Goal: Feedback & Contribution: Leave review/rating

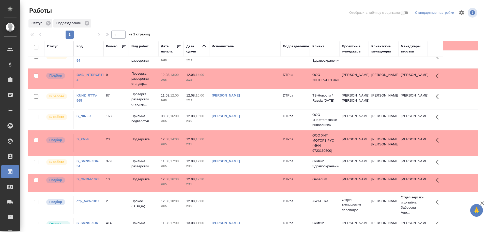
scroll to position [51, 0]
click at [265, 24] on td "[PERSON_NAME]" at bounding box center [244, 15] width 71 height 18
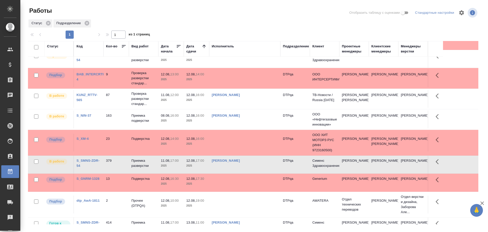
click at [265, 24] on td "Чулец Елена Сергеевна" at bounding box center [244, 15] width 71 height 18
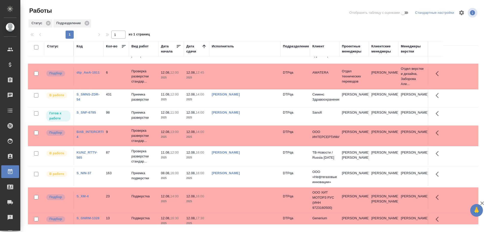
scroll to position [0, 0]
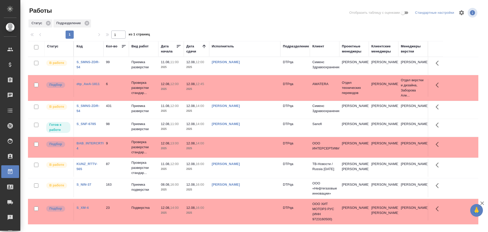
click at [254, 75] on td "Чулец Елена Сергеевна" at bounding box center [244, 66] width 71 height 18
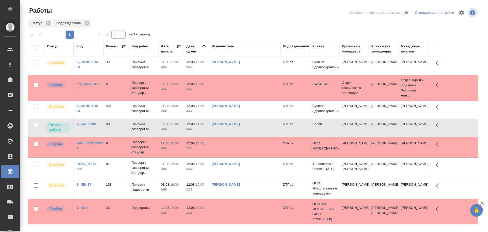
click at [254, 75] on td "Чулец Елена Сергеевна" at bounding box center [244, 66] width 71 height 18
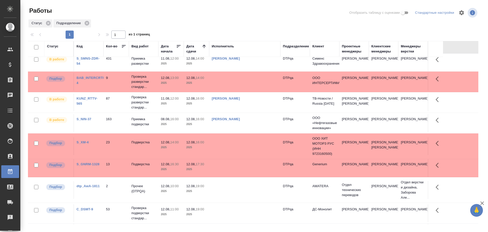
scroll to position [76, 0]
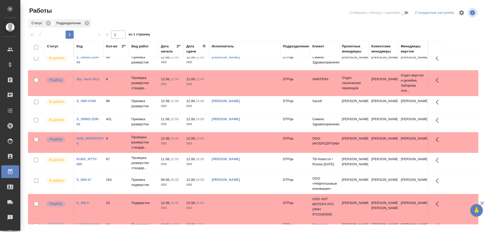
scroll to position [0, 0]
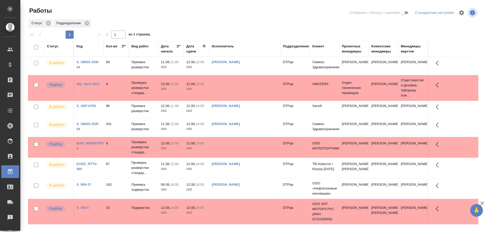
click at [237, 75] on td "Чулец Елена Сергеевна" at bounding box center [244, 66] width 71 height 18
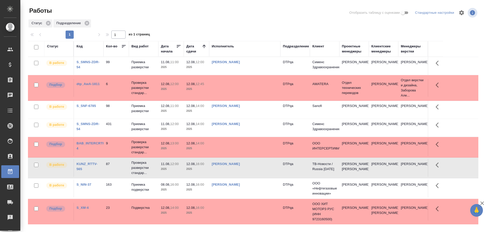
click at [237, 75] on td "[PERSON_NAME]" at bounding box center [244, 66] width 71 height 18
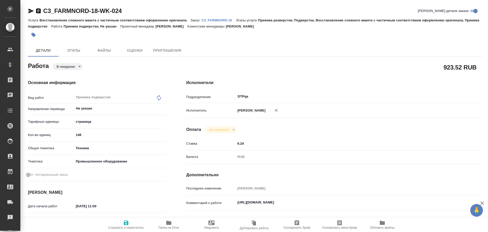
type textarea "x"
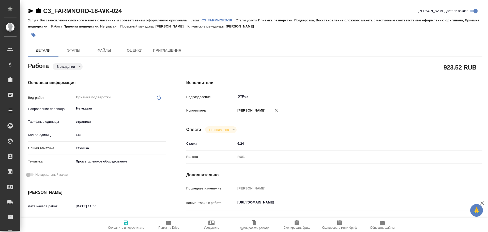
type textarea "x"
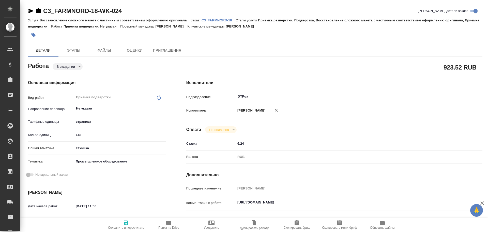
scroll to position [51, 0]
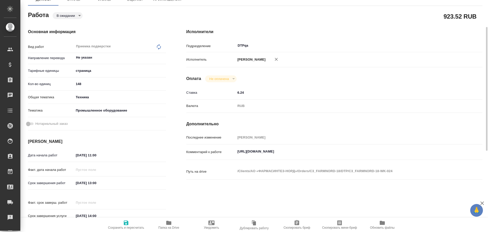
type textarea "x"
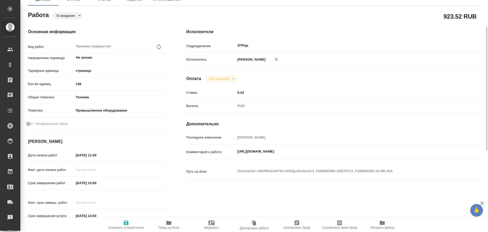
type textarea "x"
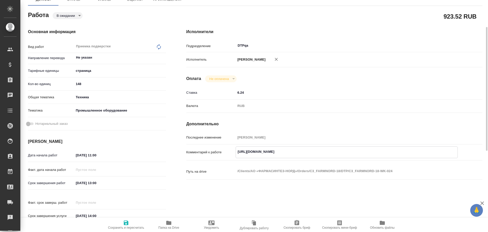
drag, startPoint x: 237, startPoint y: 151, endPoint x: 342, endPoint y: 151, distance: 104.5
click at [342, 151] on textarea "https://tera.awatera.com/Work/689333f46976196acebf5181/" at bounding box center [347, 151] width 222 height 9
type textarea "x"
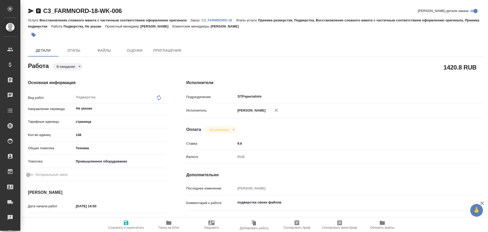
type textarea "x"
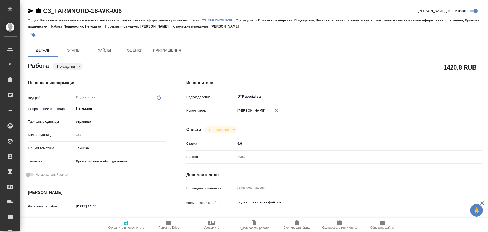
type textarea "x"
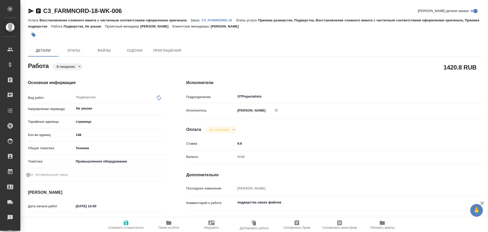
type textarea "x"
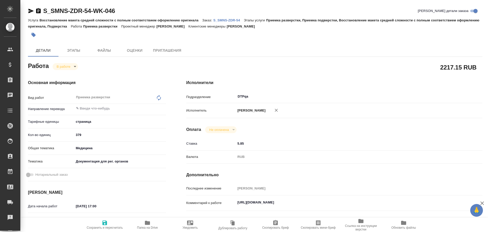
type textarea "x"
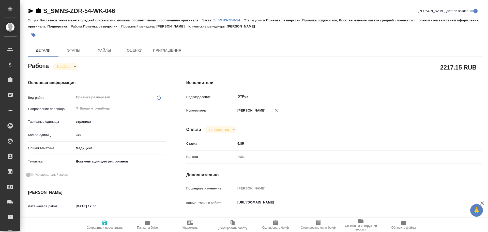
type textarea "x"
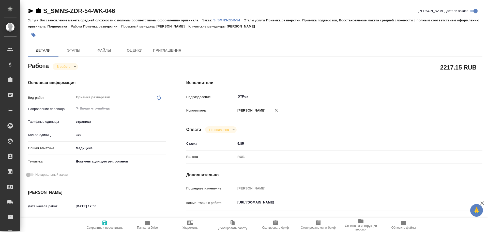
type textarea "x"
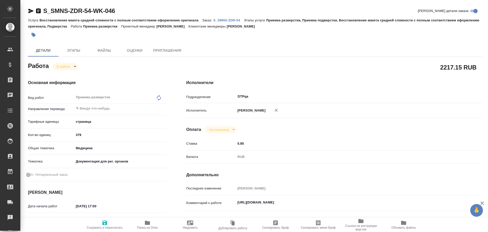
type textarea "x"
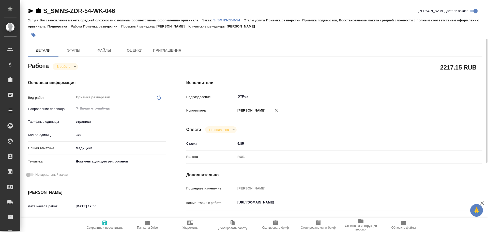
scroll to position [25, 0]
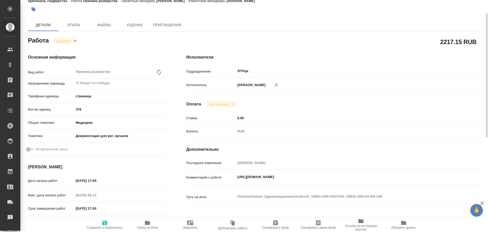
type textarea "x"
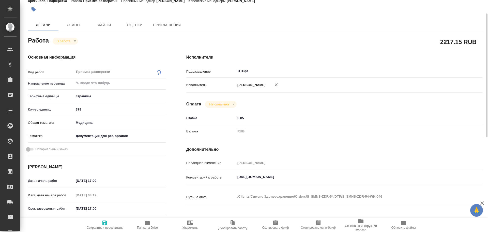
type textarea "x"
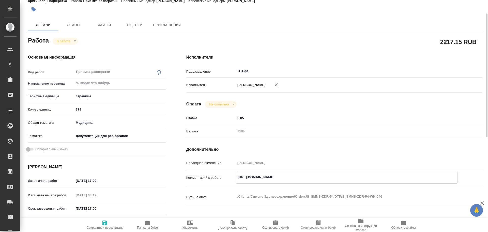
type textarea "x"
drag, startPoint x: 236, startPoint y: 177, endPoint x: 339, endPoint y: 174, distance: 102.3
click at [339, 174] on textarea "https://tera.awatera.com/Work/688c6b2558ade8f0fd3245c8/" at bounding box center [347, 177] width 222 height 9
type textarea "x"
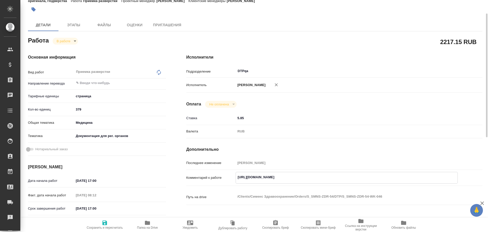
type textarea "x"
drag, startPoint x: 238, startPoint y: 178, endPoint x: 341, endPoint y: 179, distance: 103.0
click at [341, 179] on textarea "https://tera.awatera.com/Work/688c6b2558ade8f0fd3245c8/" at bounding box center [347, 177] width 222 height 9
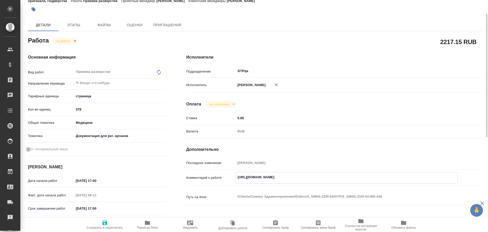
scroll to position [0, 0]
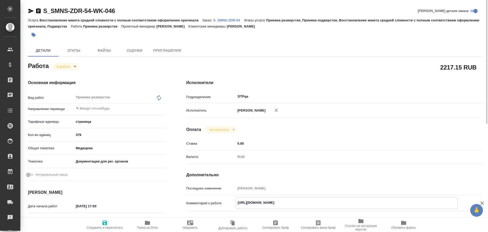
type textarea "x"
click at [29, 10] on icon "button" at bounding box center [30, 11] width 5 height 5
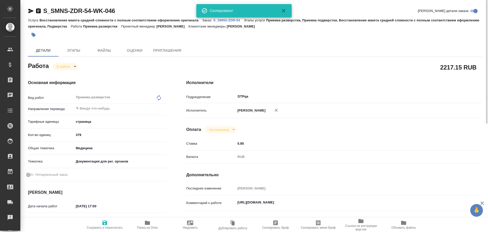
type textarea "x"
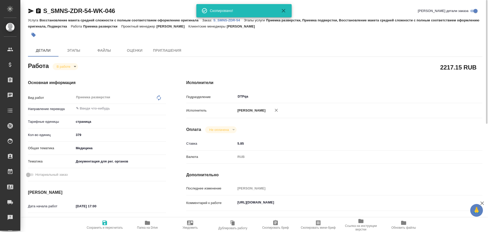
type textarea "x"
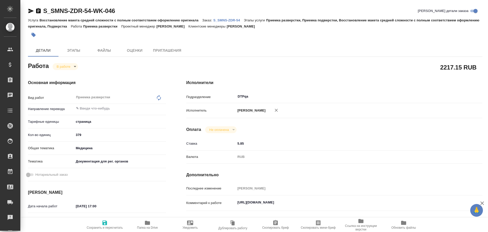
click at [150, 223] on icon "button" at bounding box center [147, 222] width 5 height 4
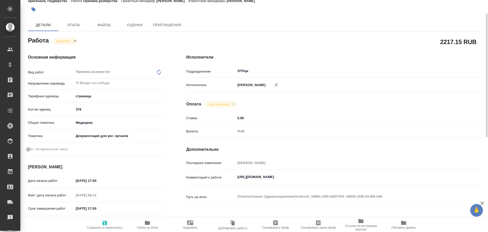
type textarea "x"
click at [346, 175] on textarea "https://tera.awatera.com/Work/688c6b2558ade8f0fd3245c8/" at bounding box center [347, 176] width 222 height 9
type textarea "x"
type textarea "https://tera.awatera.com/Work/688c6b2558ade8f0fd3245c8/"
type textarea "x"
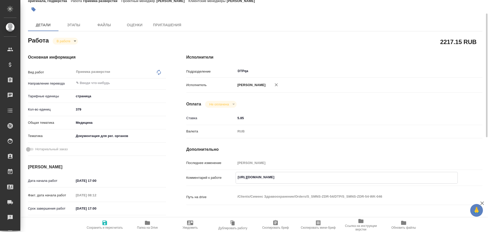
type textarea "x"
type textarea "https://tera.awatera.com/Work/688c6b2558ade8f0fd3245c8/ D"
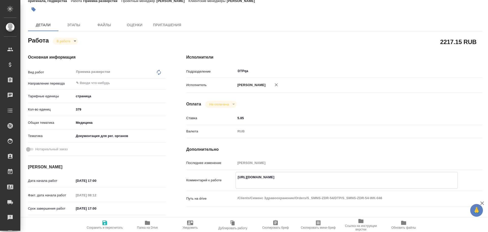
type textarea "x"
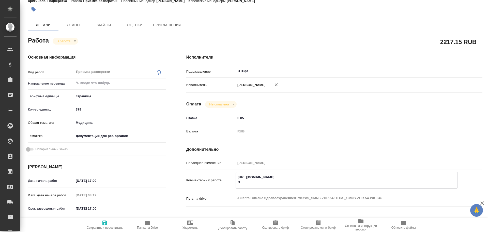
type textarea "https://tera.awatera.com/Work/688c6b2558ade8f0fd3245c8/ Dj"
type textarea "x"
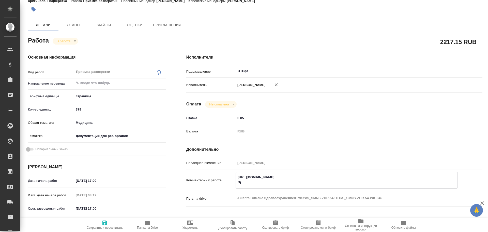
type textarea "x"
type textarea "https://tera.awatera.com/Work/688c6b2558ade8f0fd3245c8/ D"
type textarea "x"
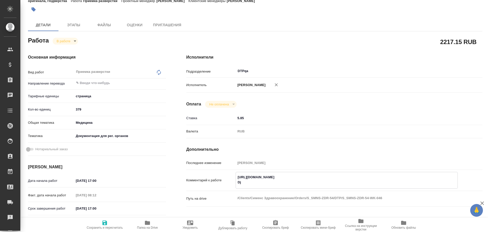
type textarea "x"
type textarea "https://tera.awatera.com/Work/688c6b2558ade8f0fd3245c8/"
type textarea "x"
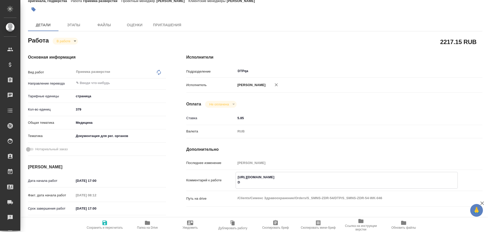
type textarea "x"
type textarea "https://tera.awatera.com/Work/688c6b2558ade8f0fd3245c8/ В"
type textarea "x"
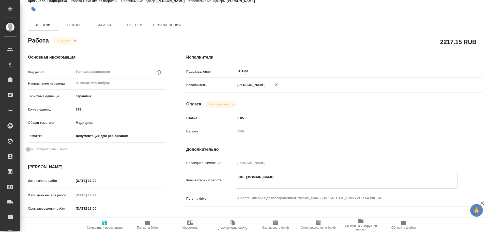
type textarea "x"
type textarea "https://tera.awatera.com/Work/688c6b2558ade8f0fd3245c8/ Во"
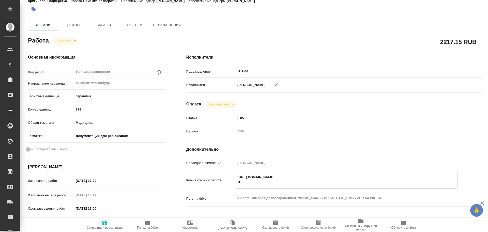
type textarea "x"
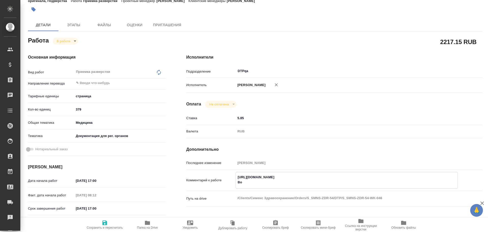
type textarea "https://tera.awatera.com/Work/688c6b2558ade8f0fd3245c8/ Воз"
type textarea "x"
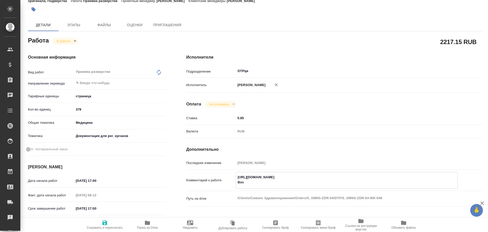
type textarea "x"
type textarea "https://tera.awatera.com/Work/688c6b2558ade8f0fd3245c8/ Возв"
type textarea "x"
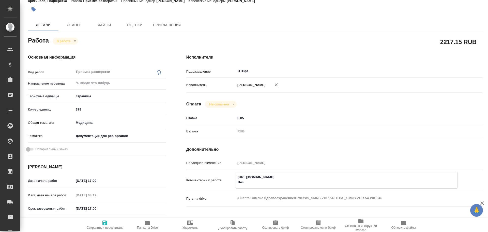
type textarea "x"
type textarea "https://tera.awatera.com/Work/688c6b2558ade8f0fd3245c8/ Возвр"
type textarea "x"
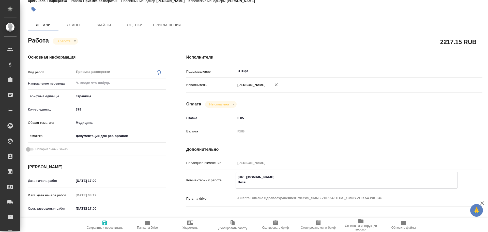
type textarea "x"
type textarea "https://tera.awatera.com/Work/688c6b2558ade8f0fd3245c8/ Возвра"
type textarea "x"
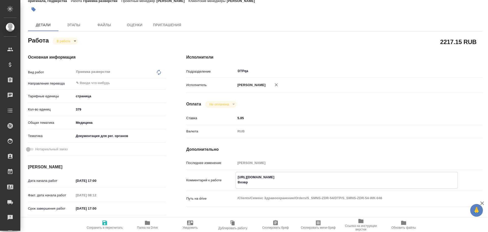
type textarea "x"
type textarea "https://tera.awatera.com/Work/688c6b2558ade8f0fd3245c8/ Возврат"
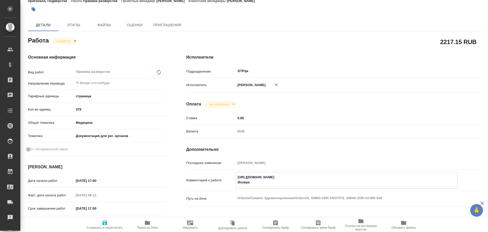
type textarea "x"
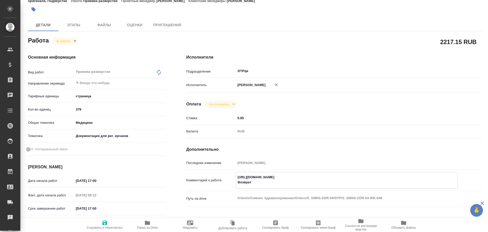
type textarea "https://tera.awatera.com/Work/688c6b2558ade8f0fd3245c8/ Возврат"
type textarea "x"
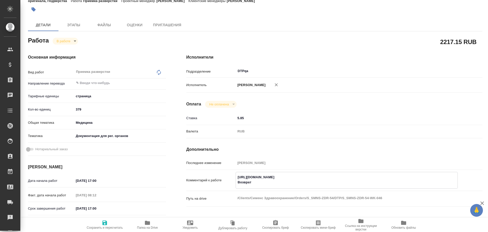
type textarea "x"
type textarea "https://tera.awatera.com/Work/688c6b2558ade8f0fd3245c8/ Возврат н"
type textarea "x"
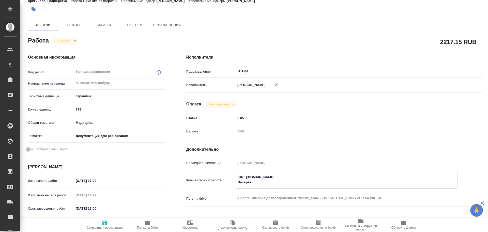
type textarea "x"
type textarea "https://tera.awatera.com/Work/688c6b2558ade8f0fd3245c8/ Возврат на"
type textarea "x"
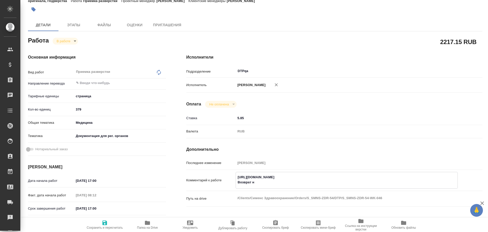
type textarea "x"
type textarea "https://tera.awatera.com/Work/688c6b2558ade8f0fd3245c8/ Возврат на"
type textarea "x"
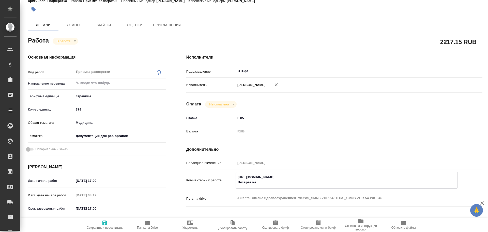
type textarea "x"
type textarea "https://tera.awatera.com/Work/688c6b2558ade8f0fd3245c8/ Возврат на д"
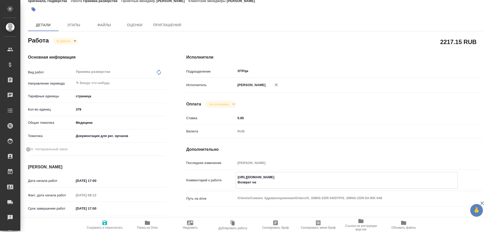
type textarea "x"
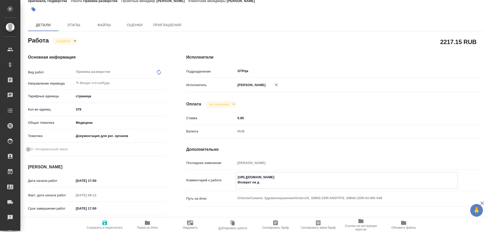
type textarea "https://tera.awatera.com/Work/688c6b2558ade8f0fd3245c8/ Возврат на до"
type textarea "x"
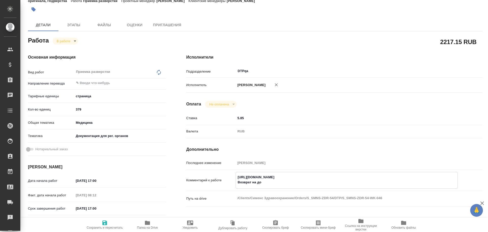
type textarea "x"
type textarea "https://tera.awatera.com/Work/688c6b2558ade8f0fd3245c8/ Возврат на дор"
type textarea "x"
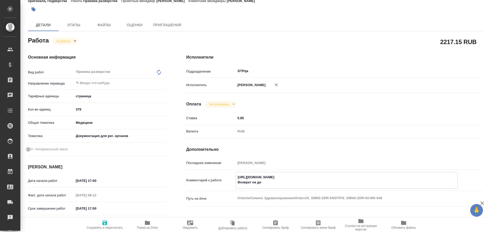
type textarea "x"
type textarea "https://tera.awatera.com/Work/688c6b2558ade8f0fd3245c8/ Возврат на дора"
type textarea "x"
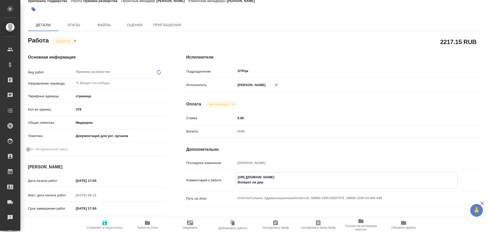
type textarea "x"
type textarea "https://tera.awatera.com/Work/688c6b2558ade8f0fd3245c8/ Возврат на дораб"
type textarea "x"
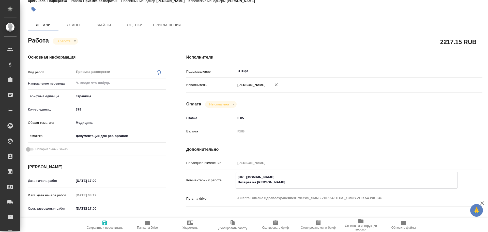
type textarea "x"
type textarea "https://tera.awatera.com/Work/688c6b2558ade8f0fd3245c8/ Возврат на дорабо"
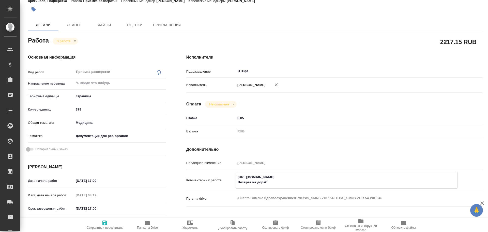
type textarea "x"
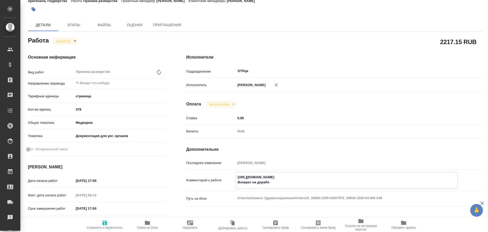
type textarea "https://tera.awatera.com/Work/688c6b2558ade8f0fd3245c8/ Возврат на доработ"
type textarea "x"
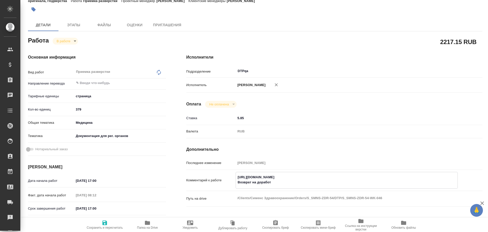
type textarea "x"
type textarea "https://tera.awatera.com/Work/688c6b2558ade8f0fd3245c8/ Возврат на доработк"
type textarea "x"
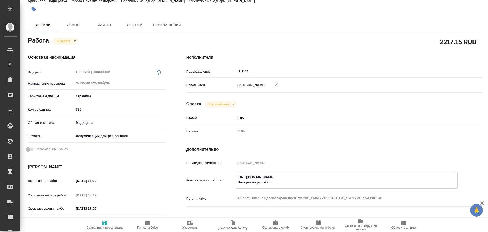
type textarea "x"
type textarea "https://tera.awatera.com/Work/688c6b2558ade8f0fd3245c8/ Возврат на доработку"
type textarea "x"
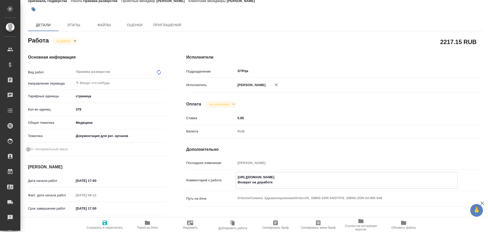
type textarea "x"
type textarea "https://tera.awatera.com/Work/688c6b2558ade8f0fd3245c8/ Возврат на доработку"
paste textarea "https://drive.awatera.com/f/10081572"
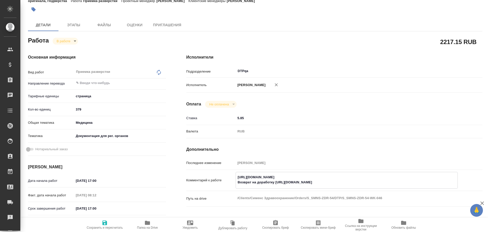
click at [104, 226] on span "Сохранить и пересчитать" at bounding box center [105, 228] width 36 height 4
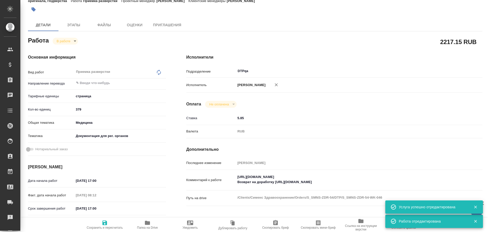
click at [62, 42] on body "🙏 .cls-1 fill:#fff; AWATERA Chulets Elena Клиенты Спецификации Заказы 0 Чаты To…" at bounding box center [244, 116] width 488 height 232
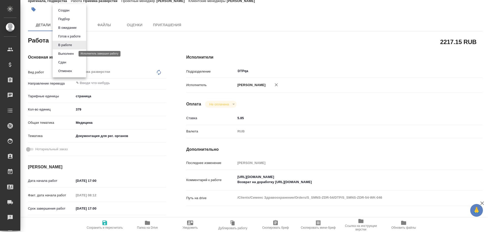
drag, startPoint x: 63, startPoint y: 52, endPoint x: 67, endPoint y: 58, distance: 7.0
click at [63, 52] on button "Выполнен" at bounding box center [66, 54] width 19 height 6
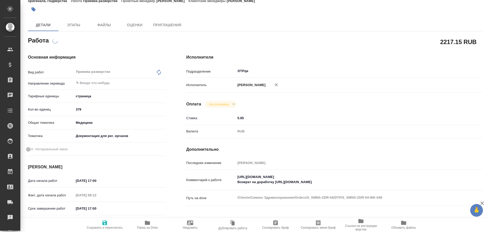
scroll to position [0, 0]
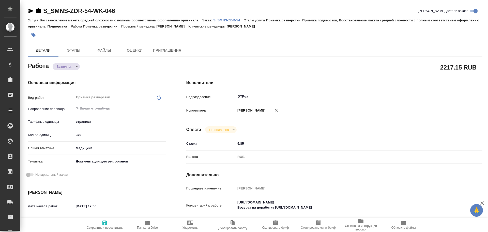
click at [112, 225] on span "Сохранить и пересчитать" at bounding box center [104, 224] width 37 height 10
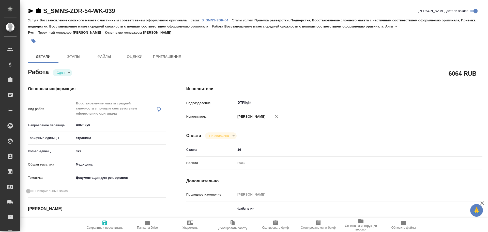
type textarea "x"
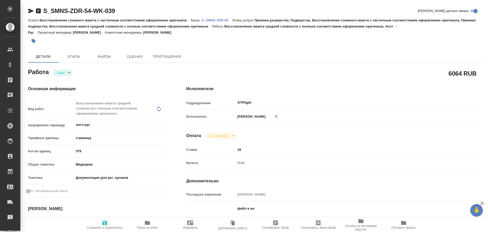
type textarea "x"
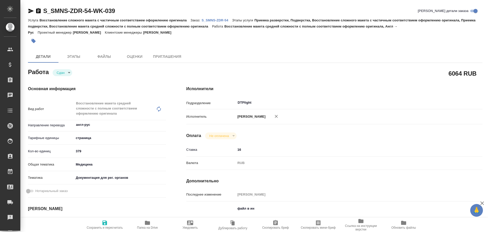
type textarea "x"
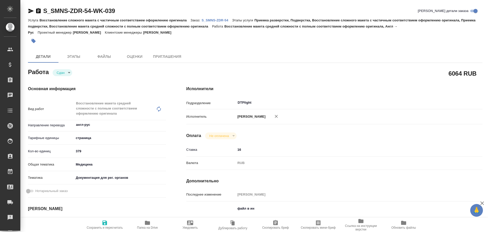
type textarea "x"
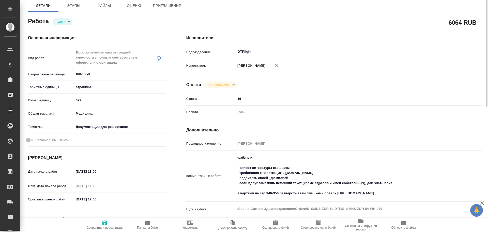
scroll to position [76, 0]
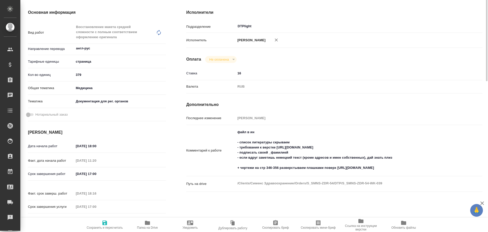
type textarea "x"
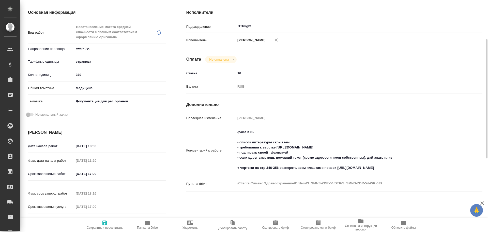
type textarea "x"
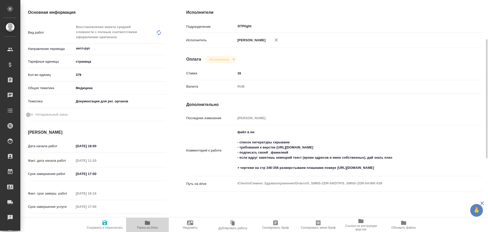
click at [151, 224] on span "Папка на Drive" at bounding box center [147, 224] width 37 height 10
type textarea "x"
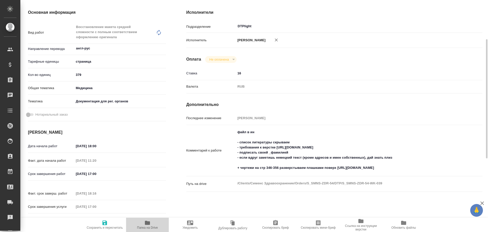
type textarea "x"
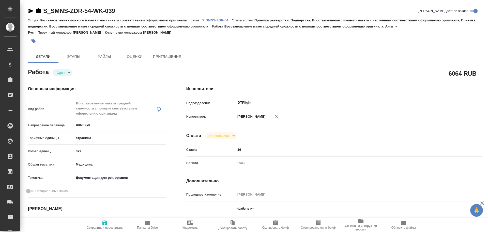
type textarea "x"
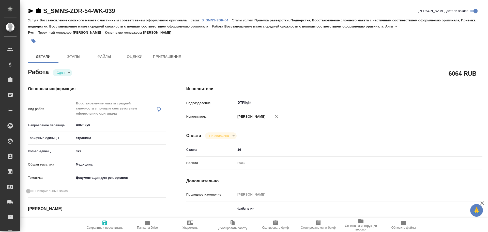
type textarea "x"
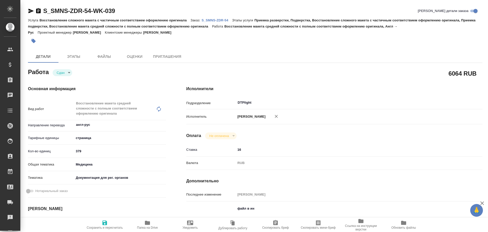
type textarea "x"
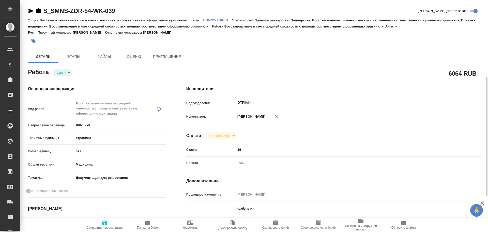
scroll to position [51, 0]
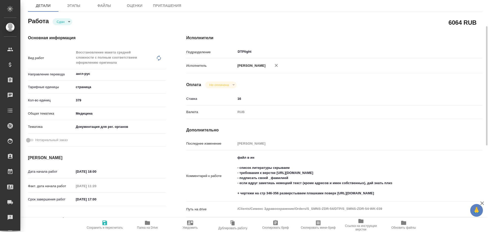
type textarea "x"
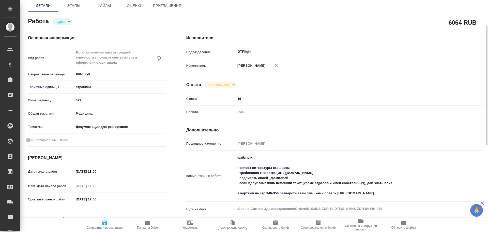
type textarea "x"
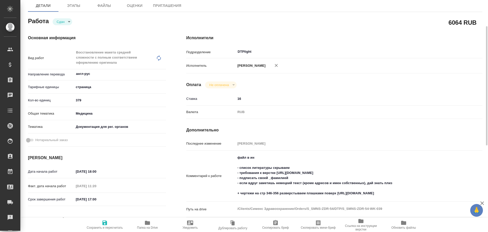
type textarea "x"
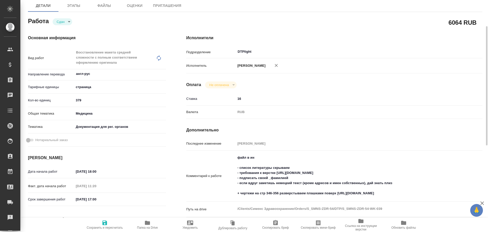
scroll to position [0, 0]
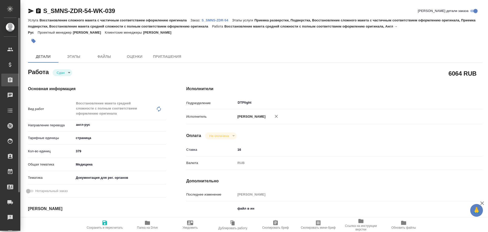
type textarea "x"
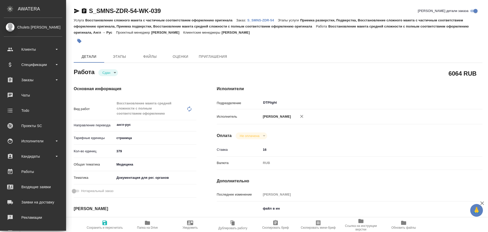
type textarea "x"
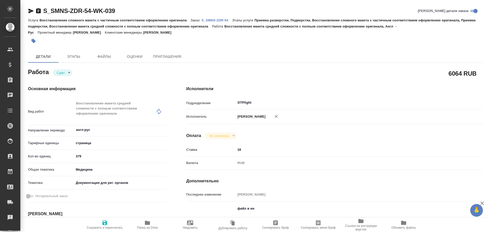
type textarea "x"
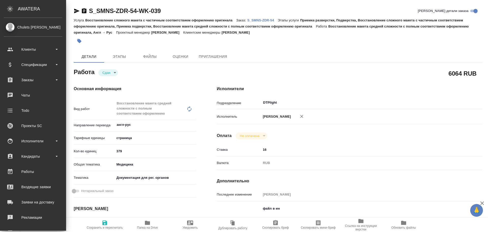
type textarea "x"
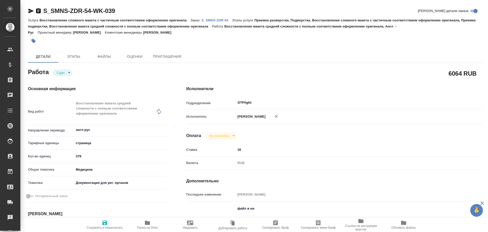
click at [30, 10] on icon "button" at bounding box center [30, 11] width 5 height 5
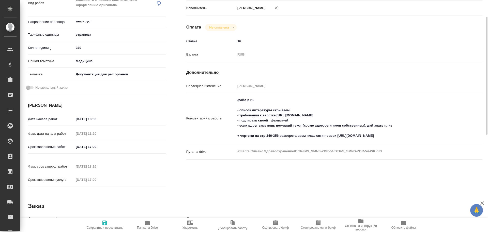
scroll to position [7, 0]
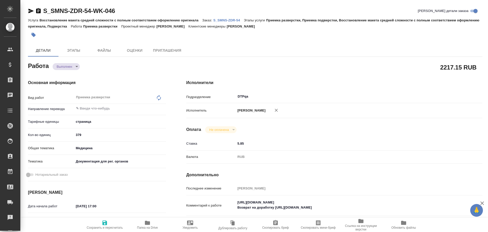
type textarea "x"
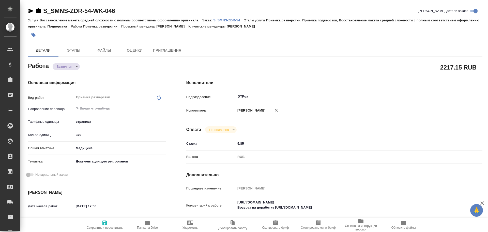
type textarea "x"
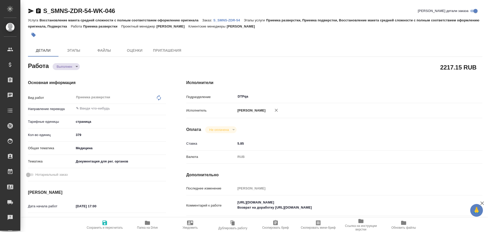
type textarea "x"
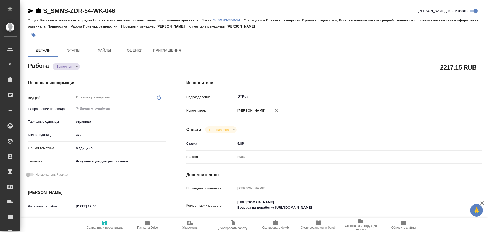
type textarea "x"
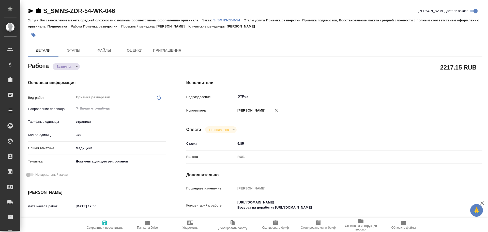
type textarea "x"
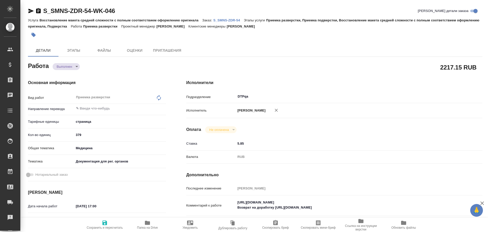
click at [230, 18] on p "S_SMNS-ZDR-54" at bounding box center [228, 20] width 31 height 4
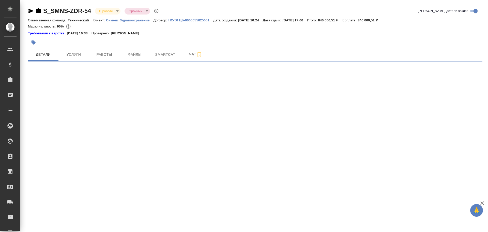
select select "RU"
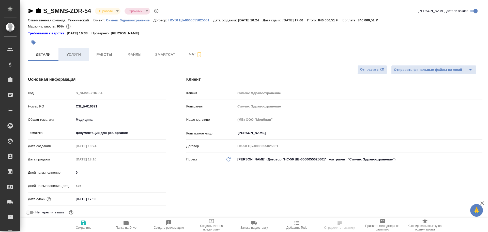
type textarea "x"
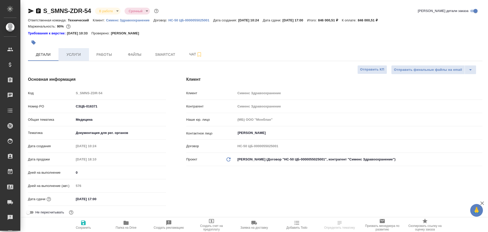
type textarea "x"
type input "Сергеева Анастасия"
type input "Павлова Антонина a.pavlova"
click at [74, 57] on span "Услуги" at bounding box center [74, 54] width 24 height 6
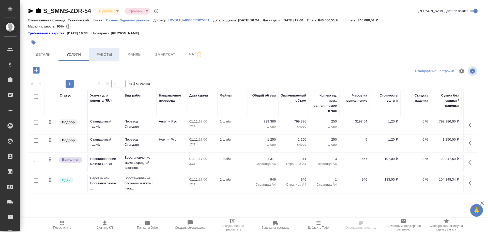
click at [111, 55] on span "Работы" at bounding box center [104, 54] width 24 height 6
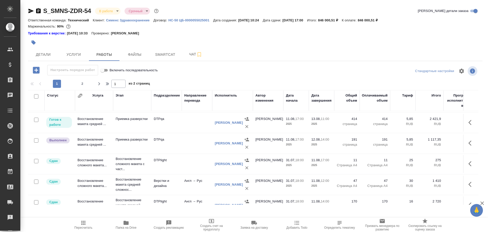
scroll to position [153, 0]
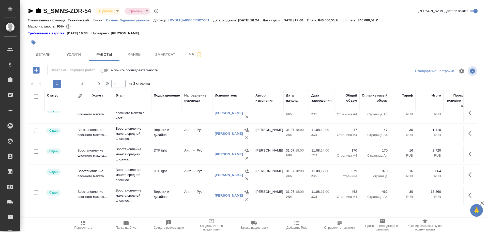
click at [469, 176] on icon "button" at bounding box center [472, 174] width 6 height 6
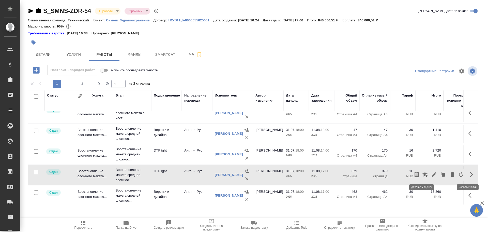
click at [423, 173] on icon "button" at bounding box center [426, 174] width 6 height 6
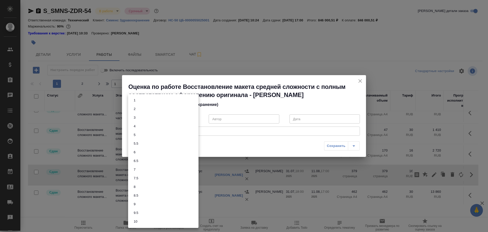
click at [194, 119] on body "🙏 .cls-1 fill:#fff; AWATERA Chulets Elena Клиенты Спецификации Заказы 0 Чаты To…" at bounding box center [244, 116] width 488 height 232
click at [142, 152] on li "6" at bounding box center [163, 152] width 70 height 9
type input "6"
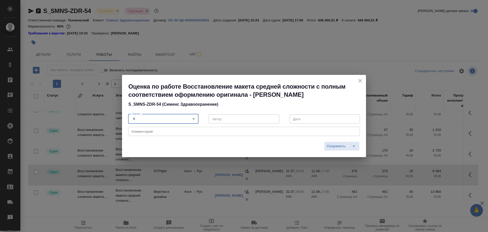
click at [138, 132] on textarea at bounding box center [244, 131] width 225 height 4
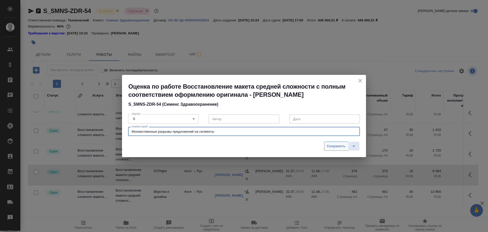
type textarea "Множественные разрывы предложений на сегменты"
drag, startPoint x: 340, startPoint y: 145, endPoint x: 321, endPoint y: 184, distance: 43.1
click at [340, 145] on span "Сохранить" at bounding box center [336, 146] width 19 height 6
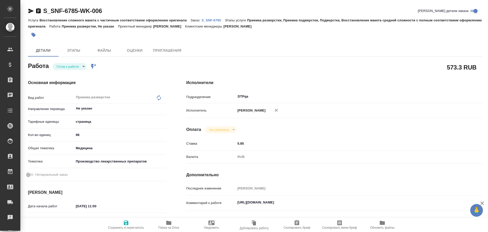
type textarea "x"
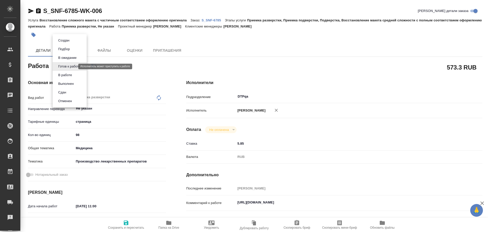
click at [63, 66] on body "🙏 .cls-1 fill:#fff; AWATERA Chulets [PERSON_NAME] Спецификации Заказы Чаты Todo…" at bounding box center [244, 116] width 488 height 232
type textarea "x"
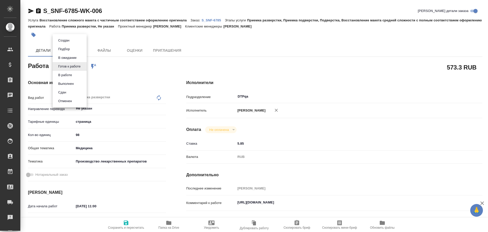
type textarea "x"
click at [66, 75] on button "В работе" at bounding box center [65, 75] width 17 height 6
type textarea "x"
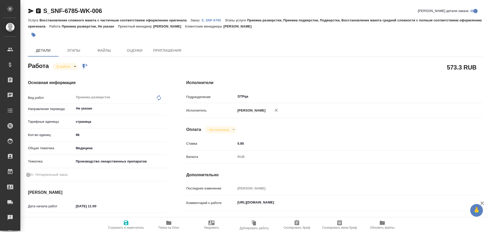
type textarea "x"
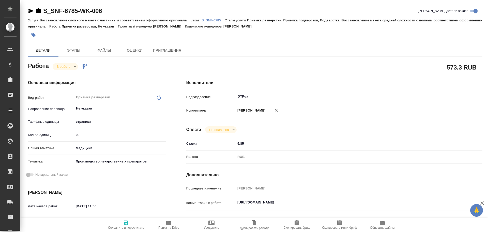
type textarea "x"
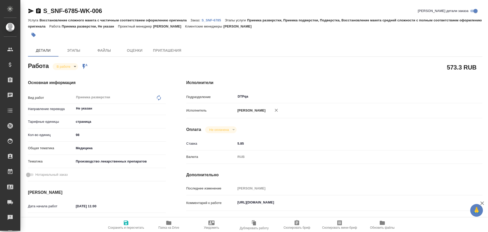
type textarea "x"
click at [125, 225] on icon "button" at bounding box center [126, 222] width 5 height 5
type textarea "x"
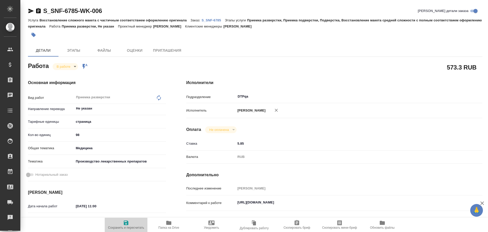
type textarea "x"
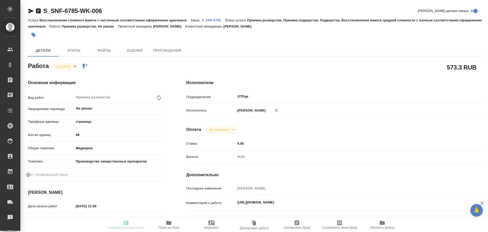
type textarea "x"
type input "inProgress"
type textarea "Приемка разверстки"
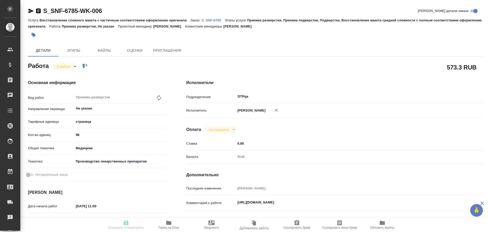
type textarea "x"
type input "Не указан"
type input "5a8b1489cc6b4906c91bfdb2"
type input "98"
type input "med"
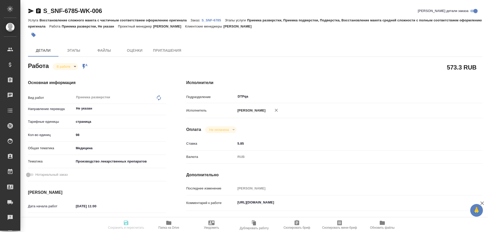
type input "614982fec5ecbb70f805293f"
type input "[DATE] 11:00"
type input "[DATE] 11:03"
type input "[DATE] 14:00"
type input "[DATE] 18:00"
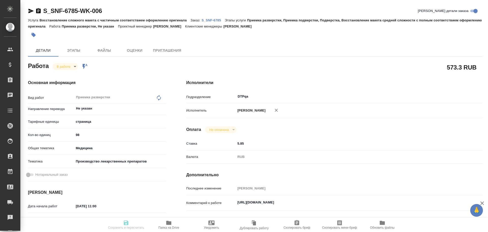
type input "DTPqa"
type input "notPayed"
type input "5.85"
type input "RUB"
type input "[PERSON_NAME]"
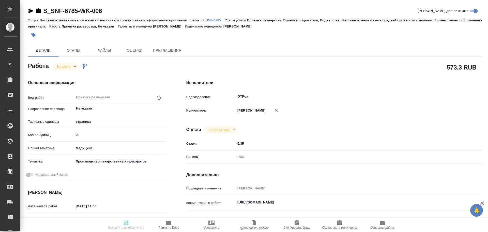
type textarea "[URL][DOMAIN_NAME]"
type textarea "x"
type textarea "/Clients/Sanofi/Orders/S_SNF-6785/DTP/S_SNF-6785-WK-006"
type textarea "x"
type input "S_SNF-6785"
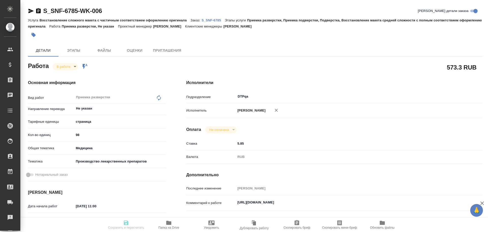
type input "E005810907"
type input "Восстановление сложного макета с частичным соответствием оформлению оригинала"
type input "Приемка разверстки, Приемка подверстки, Подверстка, Восстановление макета средн…"
type input "[PERSON_NAME]"
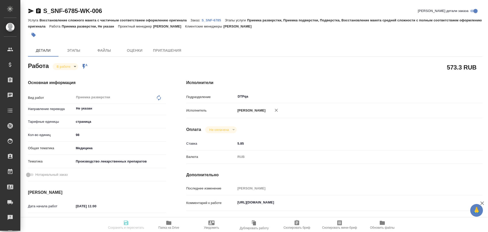
type input "/Clients/Sanofi/Orders/S_SNF-6785"
type textarea "x"
type textarea "предоставить шаблон GMP к файлам GMP Kbis certificate - SWI, Gentilly - франц п…"
type textarea "x"
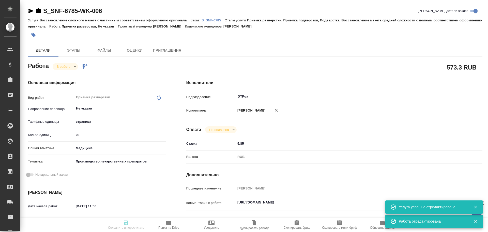
type textarea "x"
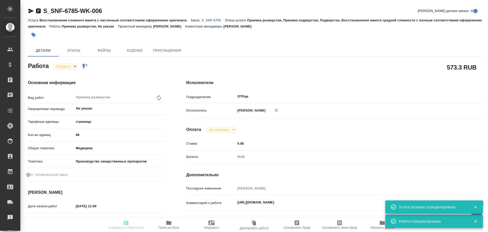
type textarea "x"
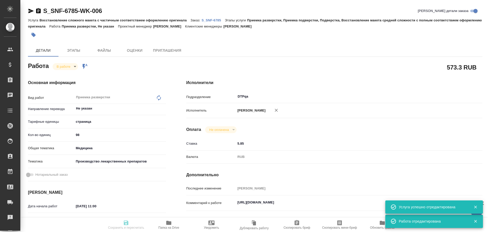
type textarea "x"
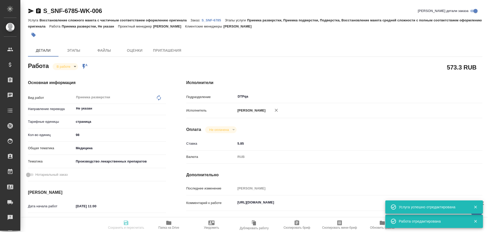
type textarea "x"
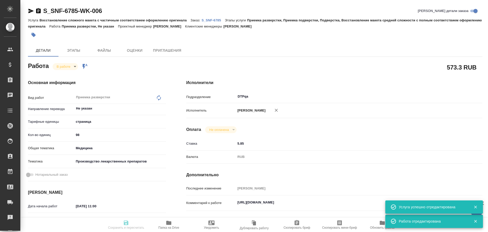
type textarea "x"
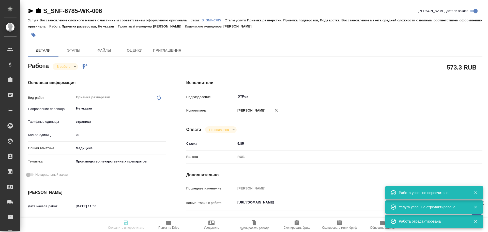
type input "inProgress"
type textarea "Приемка разверстки"
type textarea "x"
type input "Не указан"
type input "5a8b1489cc6b4906c91bfdb2"
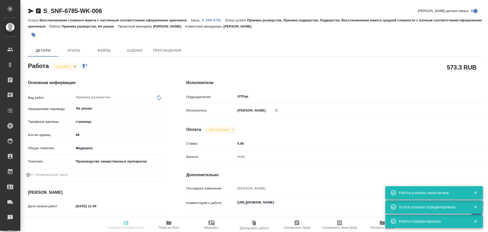
type input "98"
type input "med"
type input "614982fec5ecbb70f805293f"
type input "[DATE] 11:00"
type input "[DATE] 11:03"
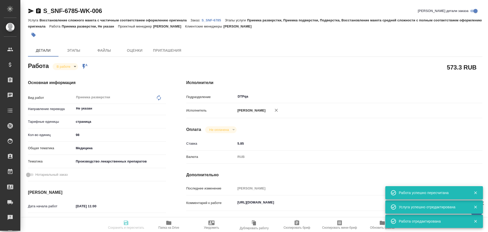
type input "[DATE] 14:00"
type input "[DATE] 18:00"
type input "DTPqa"
type input "notPayed"
type input "5.85"
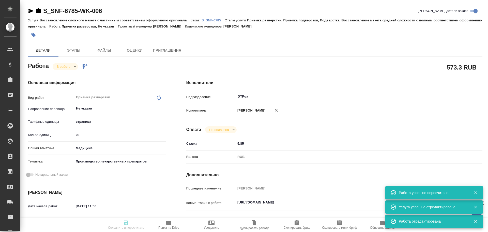
type input "RUB"
type input "[PERSON_NAME]"
type textarea "[URL][DOMAIN_NAME]"
type textarea "x"
type textarea "/Clients/Sanofi/Orders/S_SNF-6785/DTP/S_SNF-6785-WK-006"
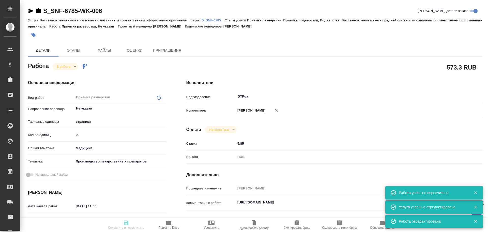
type textarea "x"
type input "S_SNF-6785"
type input "E005810907"
type input "Восстановление сложного макета с частичным соответствием оформлению оригинала"
type input "Приемка разверстки, Приемка подверстки, Подверстка, Восстановление макета средн…"
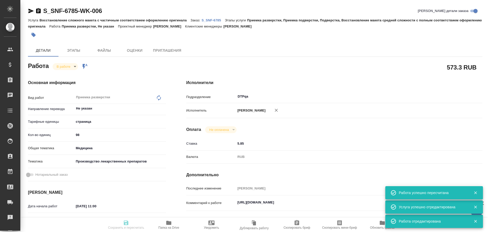
type input "[PERSON_NAME]"
type input "/Clients/Sanofi/Orders/S_SNF-6785"
type textarea "x"
type textarea "предоставить шаблон GMP к файлам GMP Kbis certificate - SWI, Gentilly - франц п…"
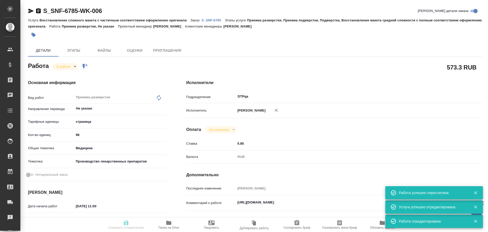
type textarea "x"
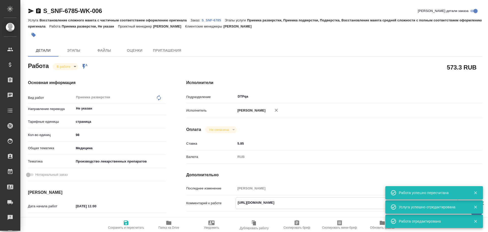
type textarea "x"
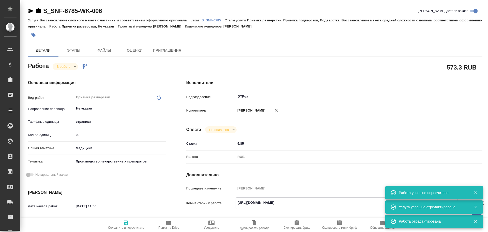
type textarea "x"
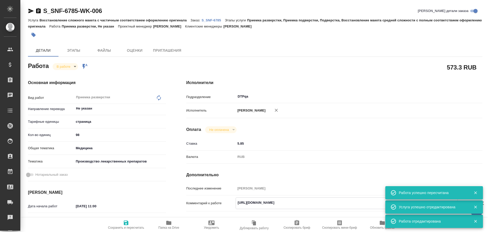
type textarea "x"
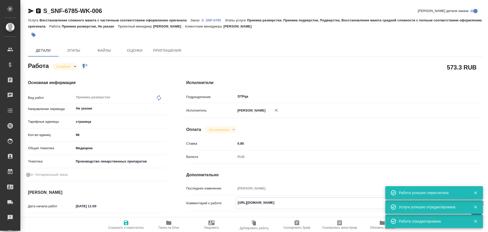
type textarea "x"
drag, startPoint x: 237, startPoint y: 203, endPoint x: 334, endPoint y: 203, distance: 96.9
click at [334, 203] on textarea "[URL][DOMAIN_NAME]" at bounding box center [347, 202] width 222 height 9
type textarea "x"
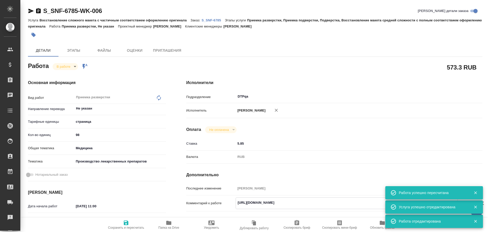
type textarea "x"
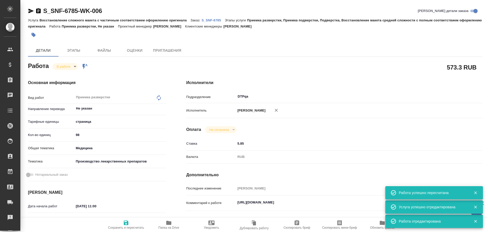
type textarea "x"
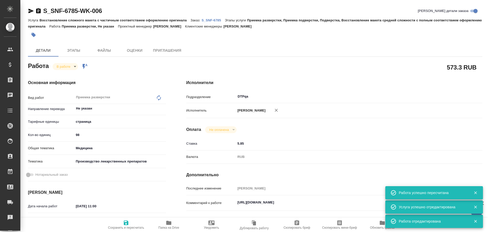
type textarea "x"
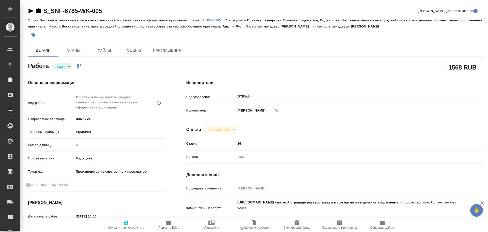
type textarea "x"
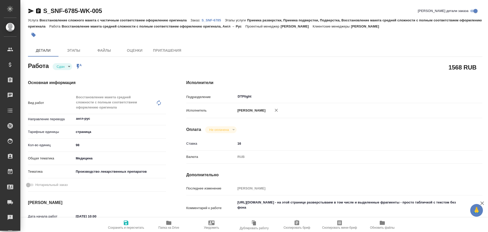
type textarea "x"
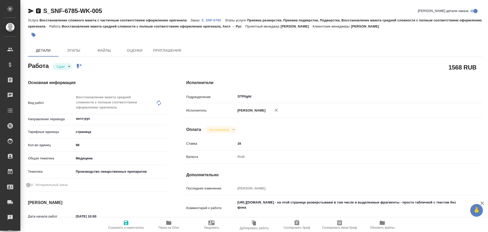
type textarea "x"
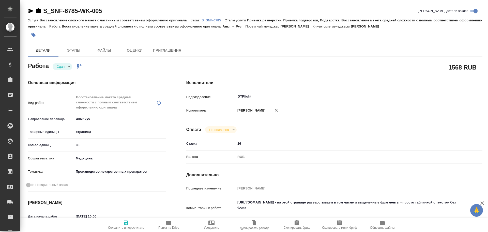
type textarea "x"
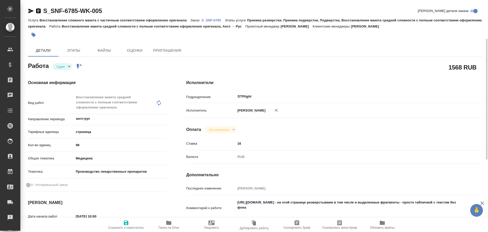
scroll to position [25, 0]
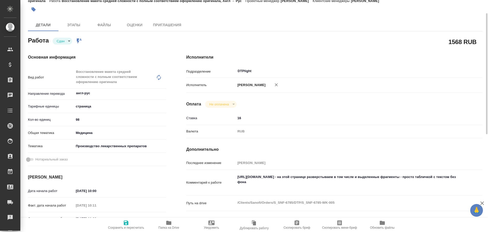
type textarea "x"
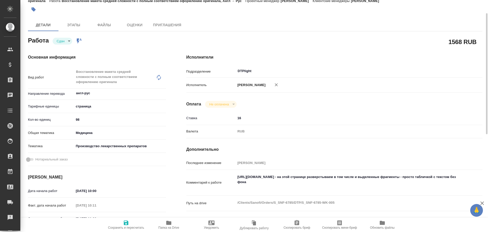
type textarea "x"
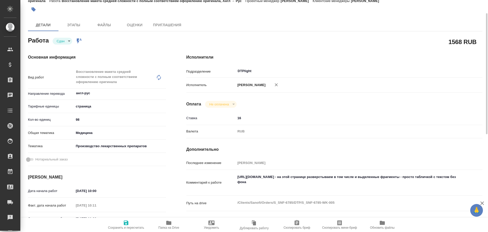
type textarea "x"
drag, startPoint x: 237, startPoint y: 178, endPoint x: 364, endPoint y: 182, distance: 127.2
click at [364, 182] on textarea "https://drive.awatera.com/apps/files/?dir=/Shares/Sanofi/Orders/S_SNF-6785/DTP/…" at bounding box center [347, 182] width 222 height 19
type textarea "x"
click at [171, 221] on icon "button" at bounding box center [169, 222] width 6 height 6
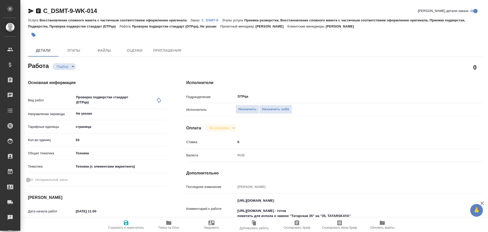
type textarea "x"
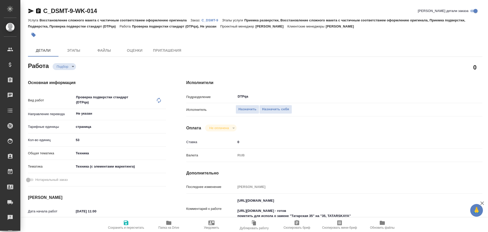
type textarea "x"
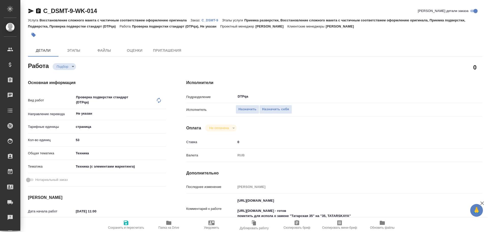
type textarea "x"
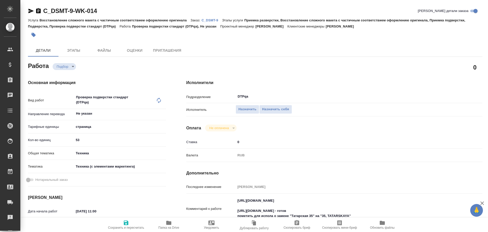
type textarea "x"
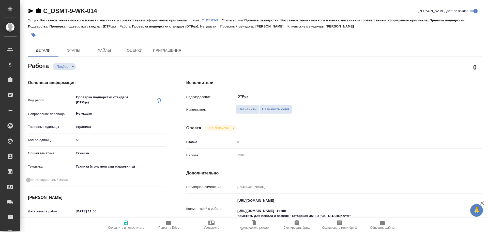
scroll to position [25, 0]
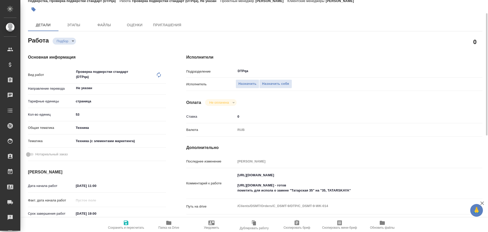
type textarea "x"
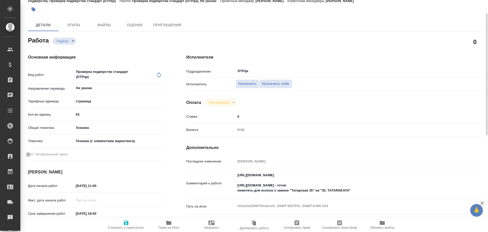
type textarea "x"
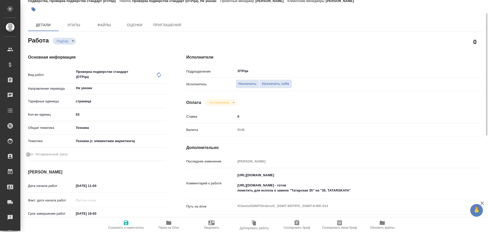
type textarea "x"
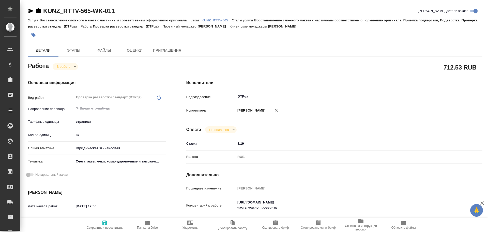
type textarea "x"
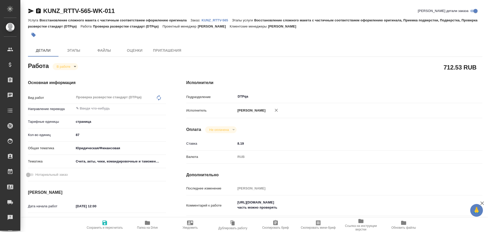
type textarea "x"
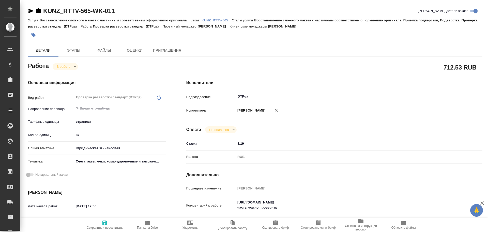
type textarea "x"
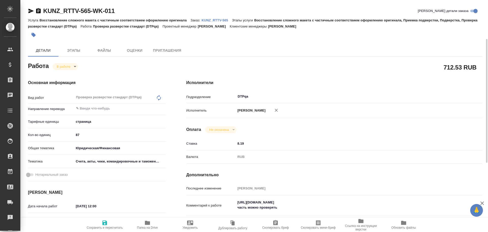
scroll to position [51, 0]
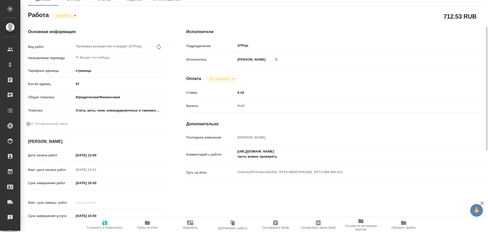
type textarea "x"
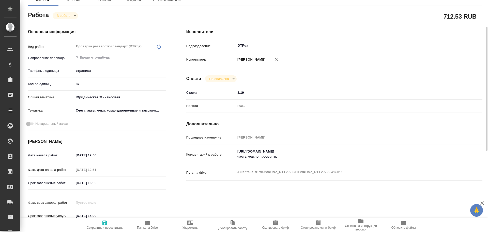
type textarea "x"
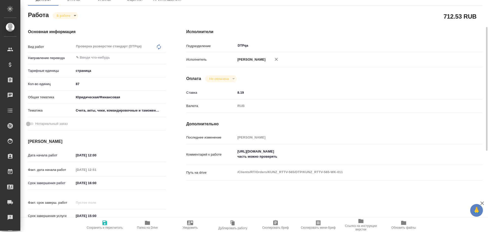
type textarea "x"
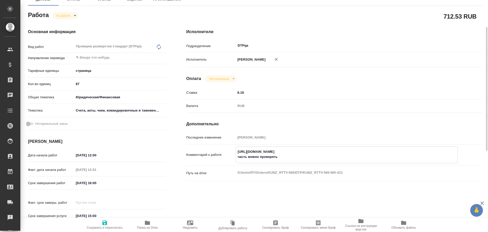
drag, startPoint x: 237, startPoint y: 151, endPoint x: 340, endPoint y: 153, distance: 103.0
click at [340, 153] on textarea "[URL][DOMAIN_NAME] часть можно проверять" at bounding box center [347, 154] width 222 height 14
type textarea "x"
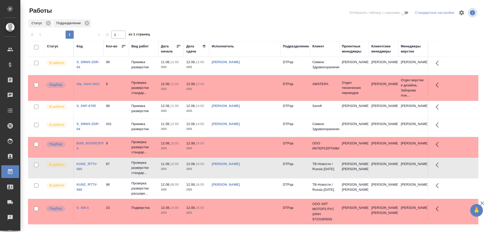
drag, startPoint x: 225, startPoint y: 48, endPoint x: 225, endPoint y: 54, distance: 5.9
click at [225, 48] on div "Исполнитель" at bounding box center [223, 46] width 22 height 5
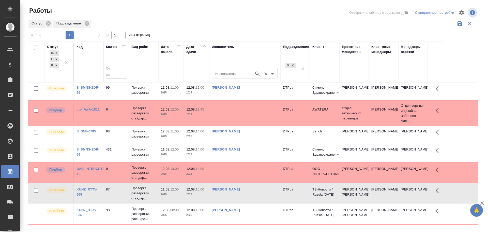
click at [220, 74] on input "Исполнитель" at bounding box center [232, 73] width 38 height 6
type input "Xektw"
type input "Чулец"
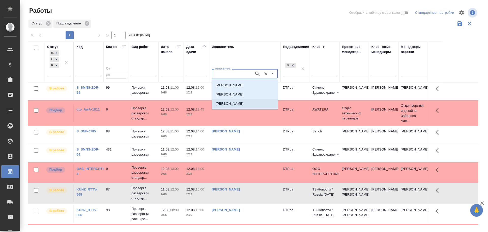
click at [228, 100] on li "[PERSON_NAME]" at bounding box center [245, 103] width 66 height 9
type input "[PERSON_NAME]"
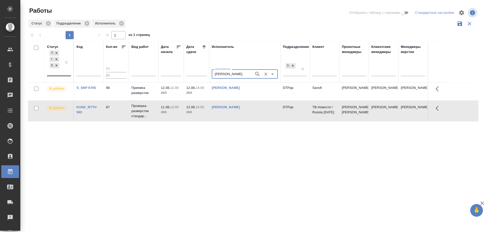
click at [61, 72] on div "Подбор Готов к работе В работе" at bounding box center [54, 62] width 15 height 26
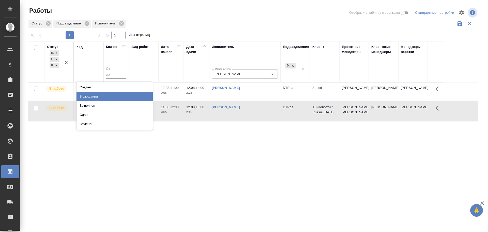
click at [90, 96] on div "В ожидании" at bounding box center [115, 96] width 76 height 9
